Goal: Task Accomplishment & Management: Use online tool/utility

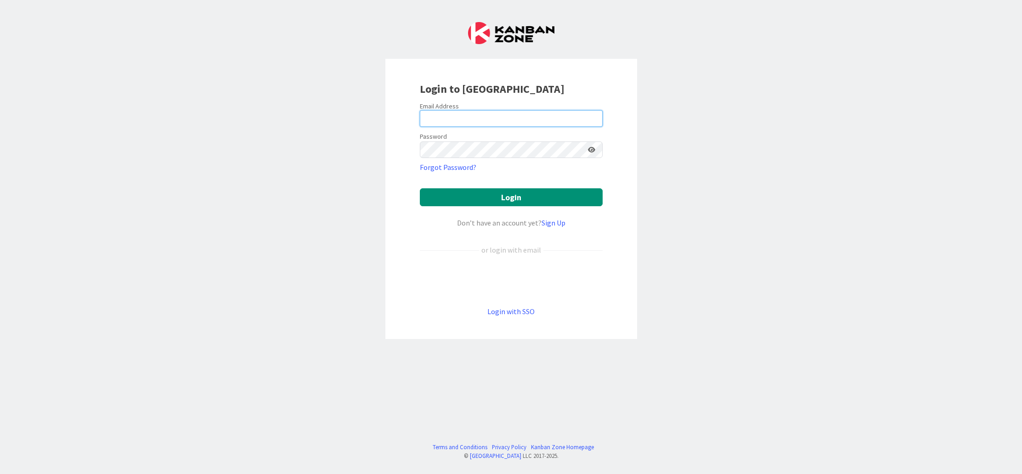
type input "[EMAIL_ADDRESS][DOMAIN_NAME]"
click at [481, 200] on button "Login" at bounding box center [511, 197] width 183 height 18
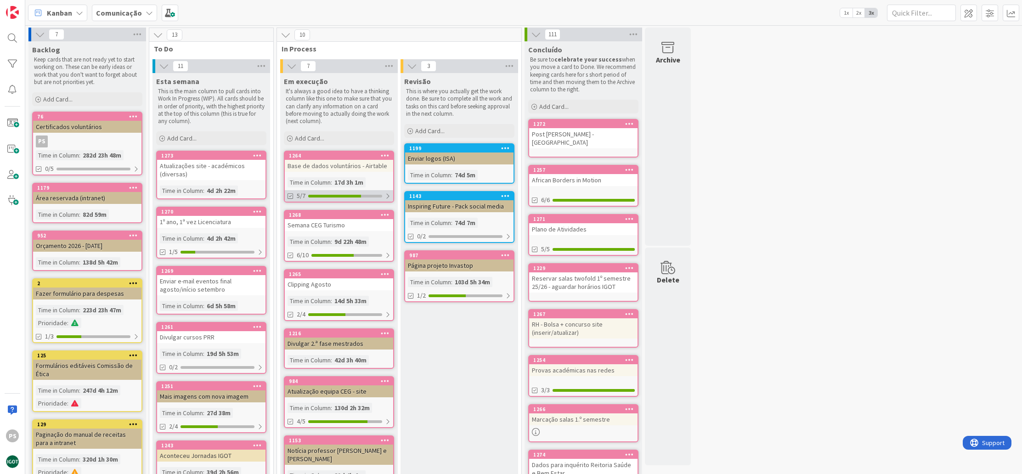
click at [346, 200] on div "5/7" at bounding box center [339, 195] width 108 height 11
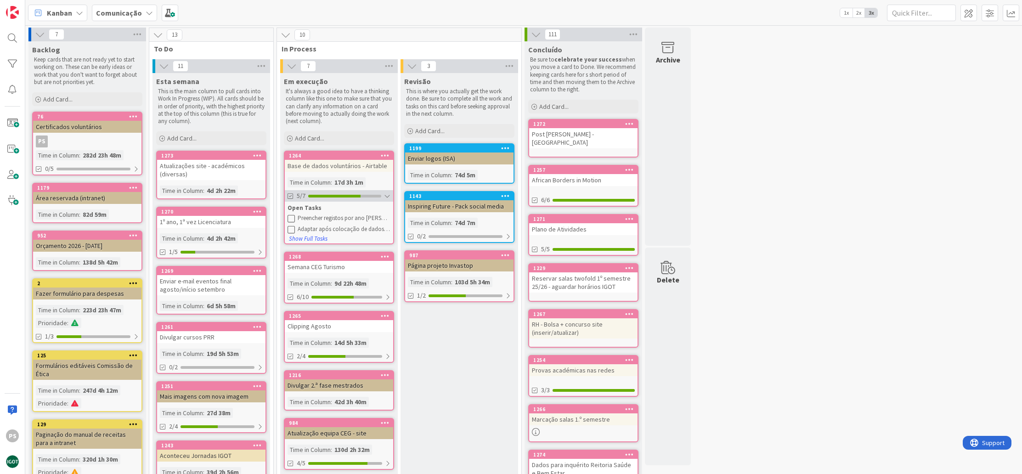
click at [347, 197] on div at bounding box center [334, 196] width 52 height 3
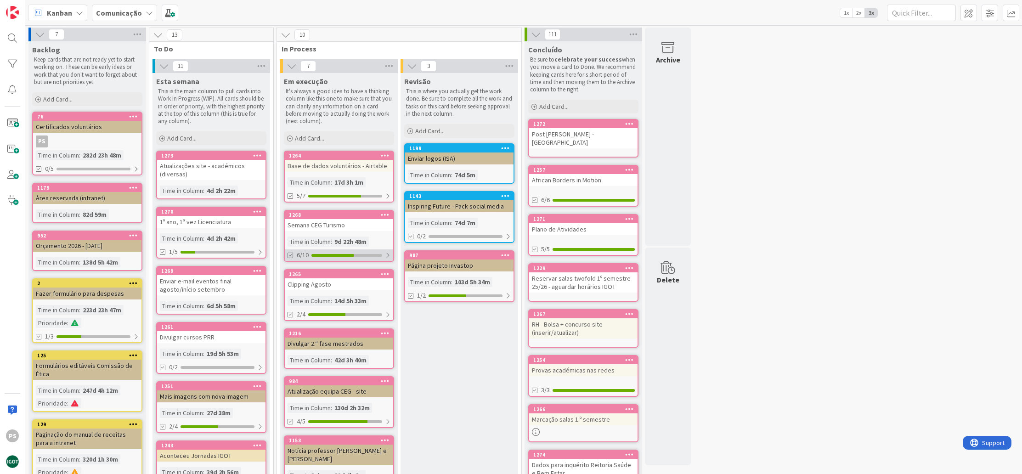
click at [361, 255] on div at bounding box center [347, 255] width 71 height 3
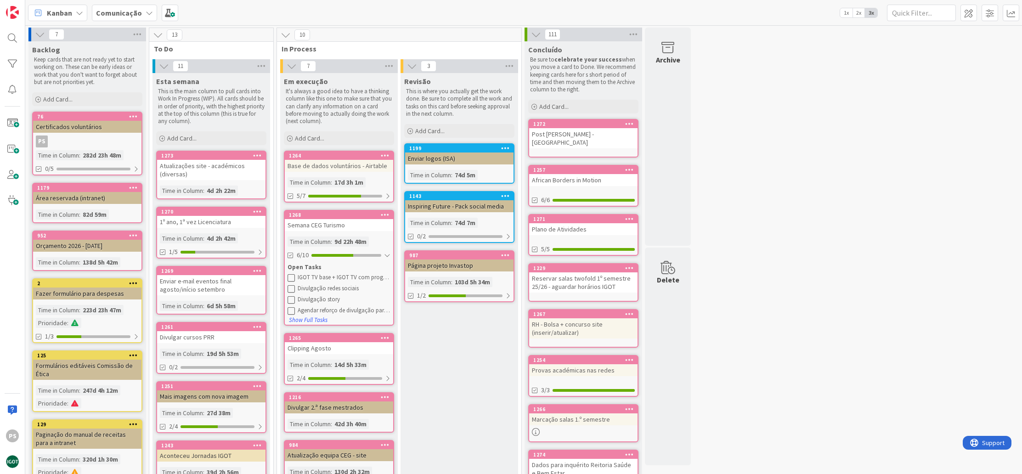
click at [290, 288] on icon at bounding box center [291, 288] width 7 height 7
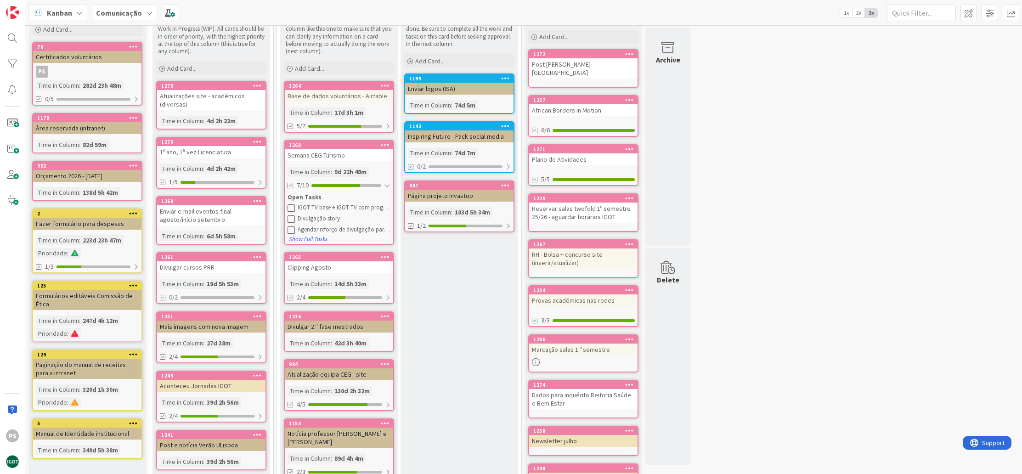
scroll to position [128, 0]
